Goal: Transaction & Acquisition: Download file/media

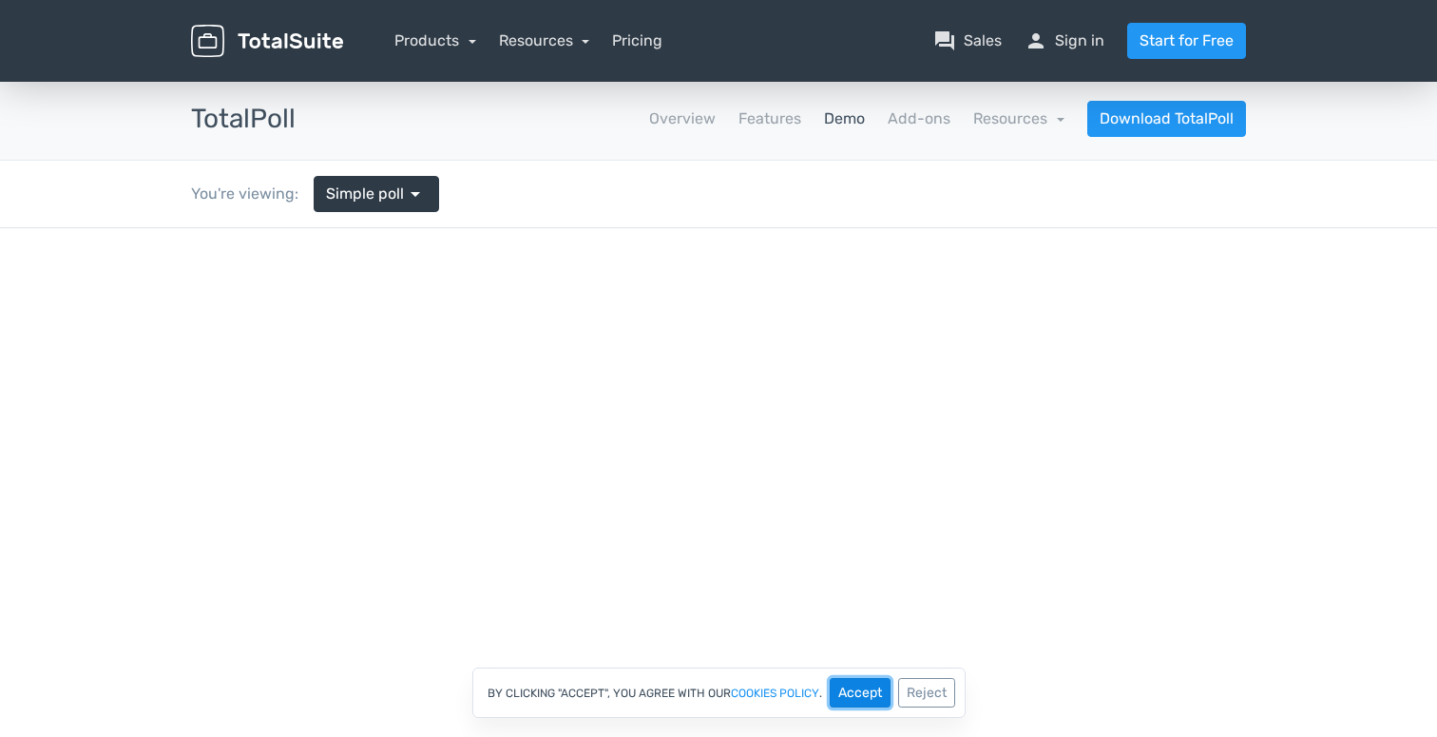
click at [857, 702] on button "Accept" at bounding box center [860, 692] width 61 height 29
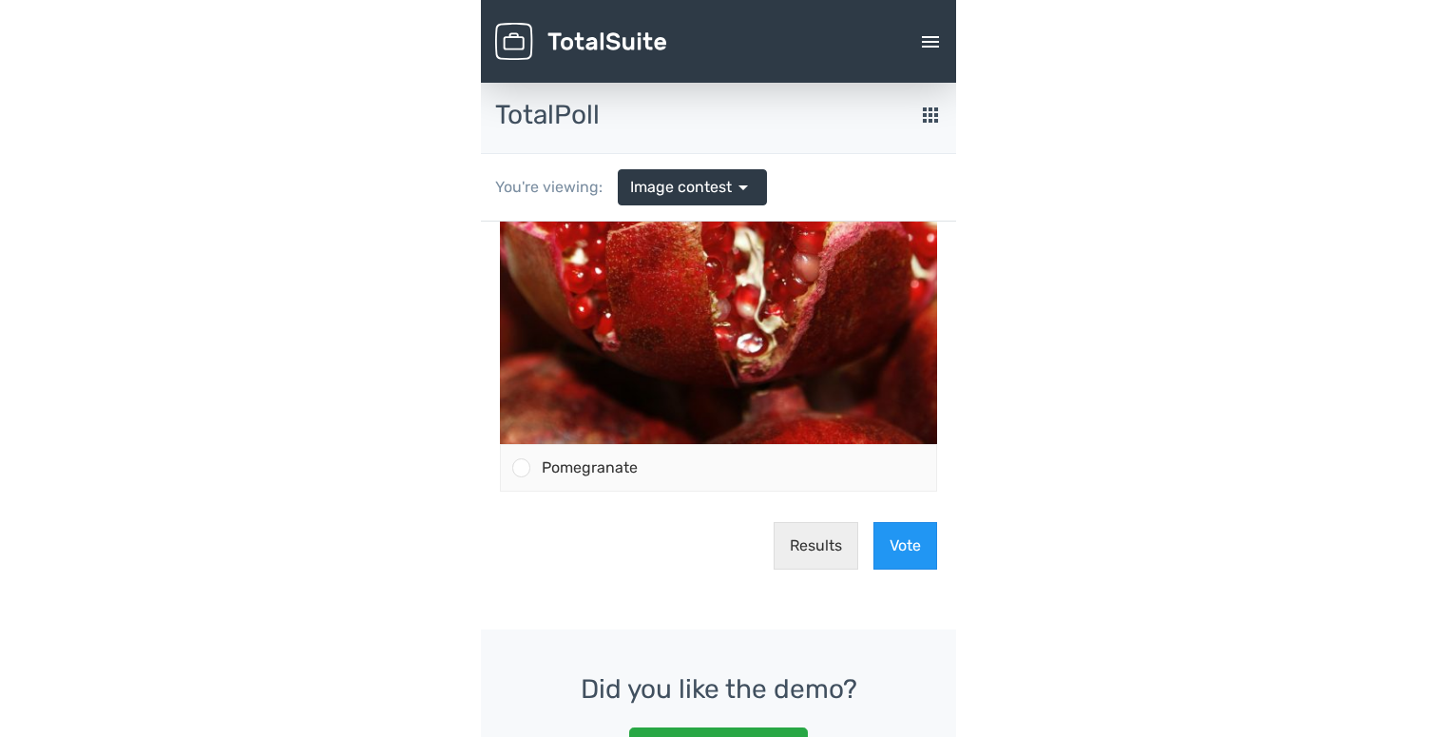
scroll to position [440, 0]
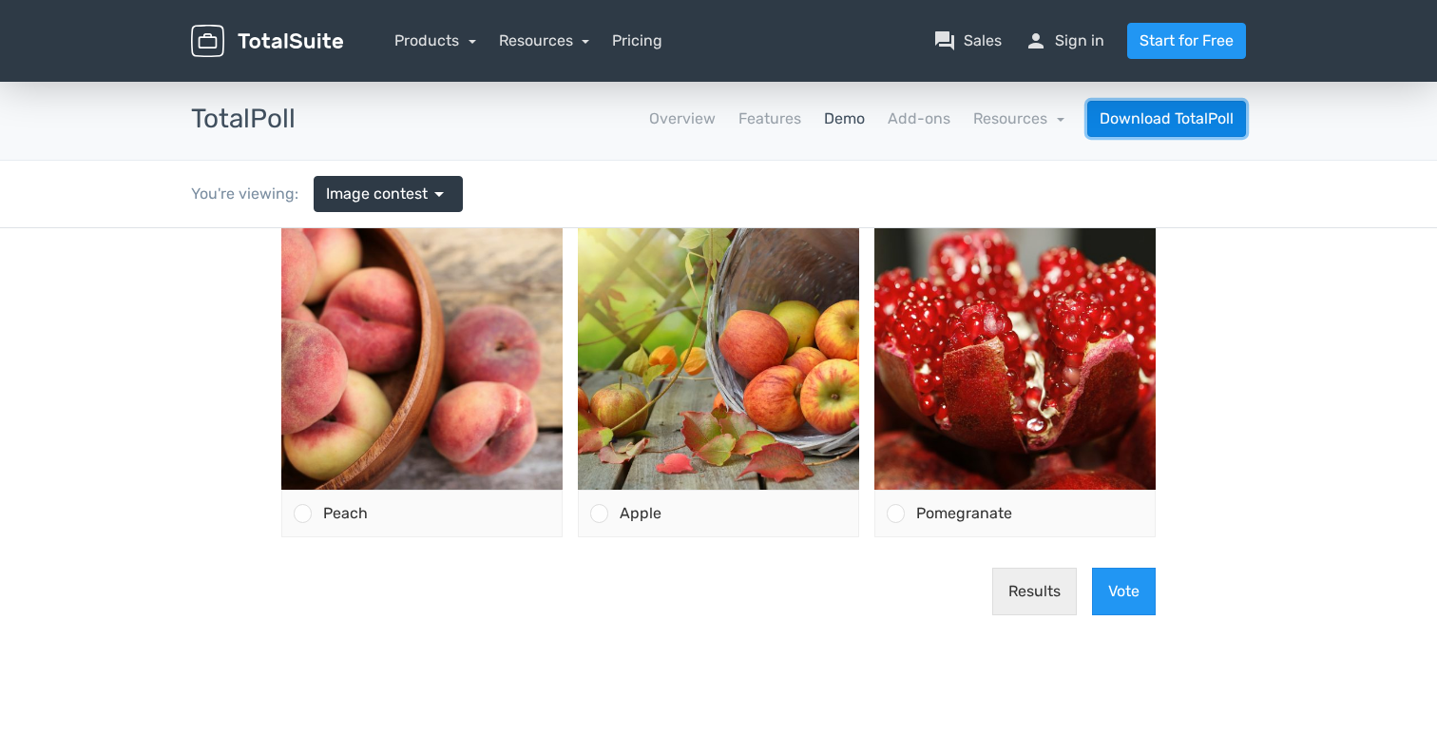
click at [1130, 126] on link "Download TotalPoll" at bounding box center [1167, 119] width 159 height 36
